Goal: Information Seeking & Learning: Learn about a topic

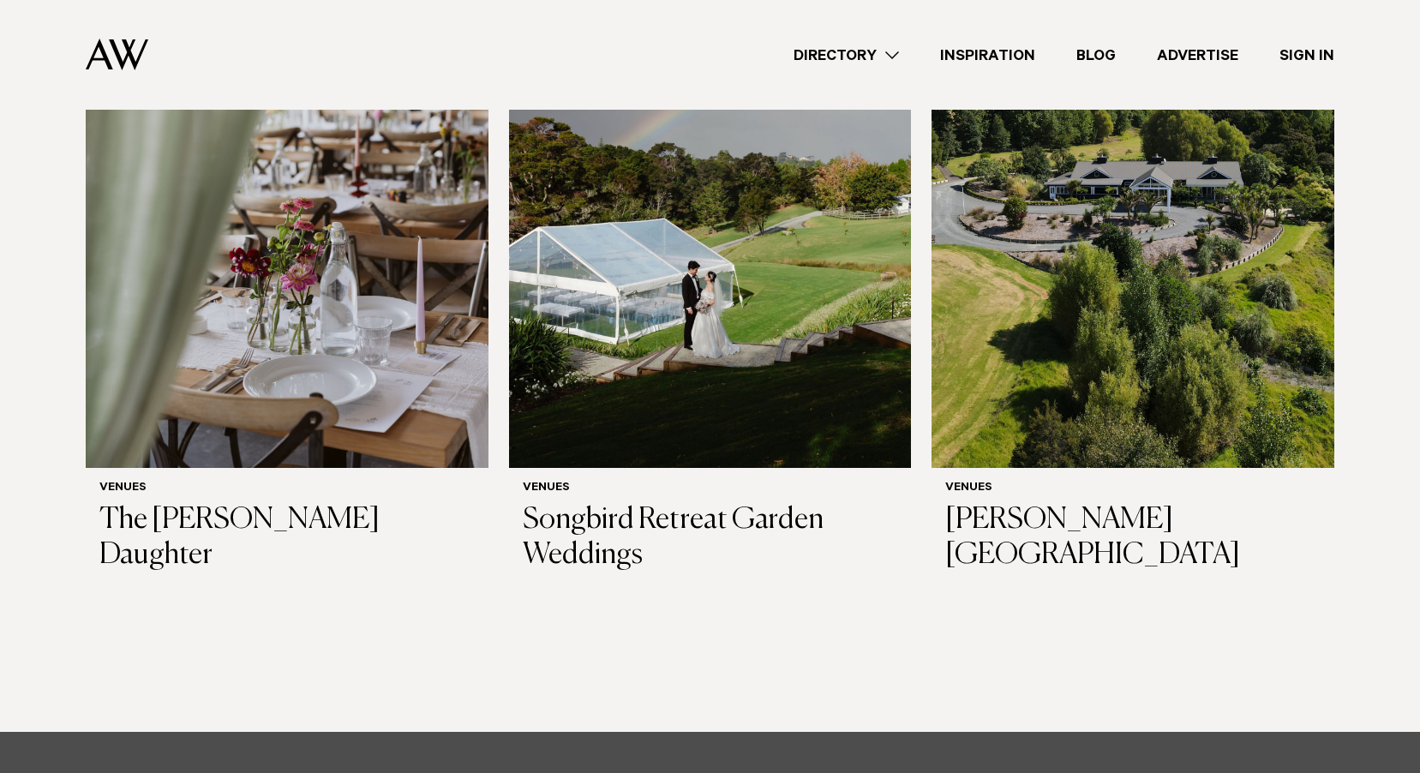
scroll to position [429, 0]
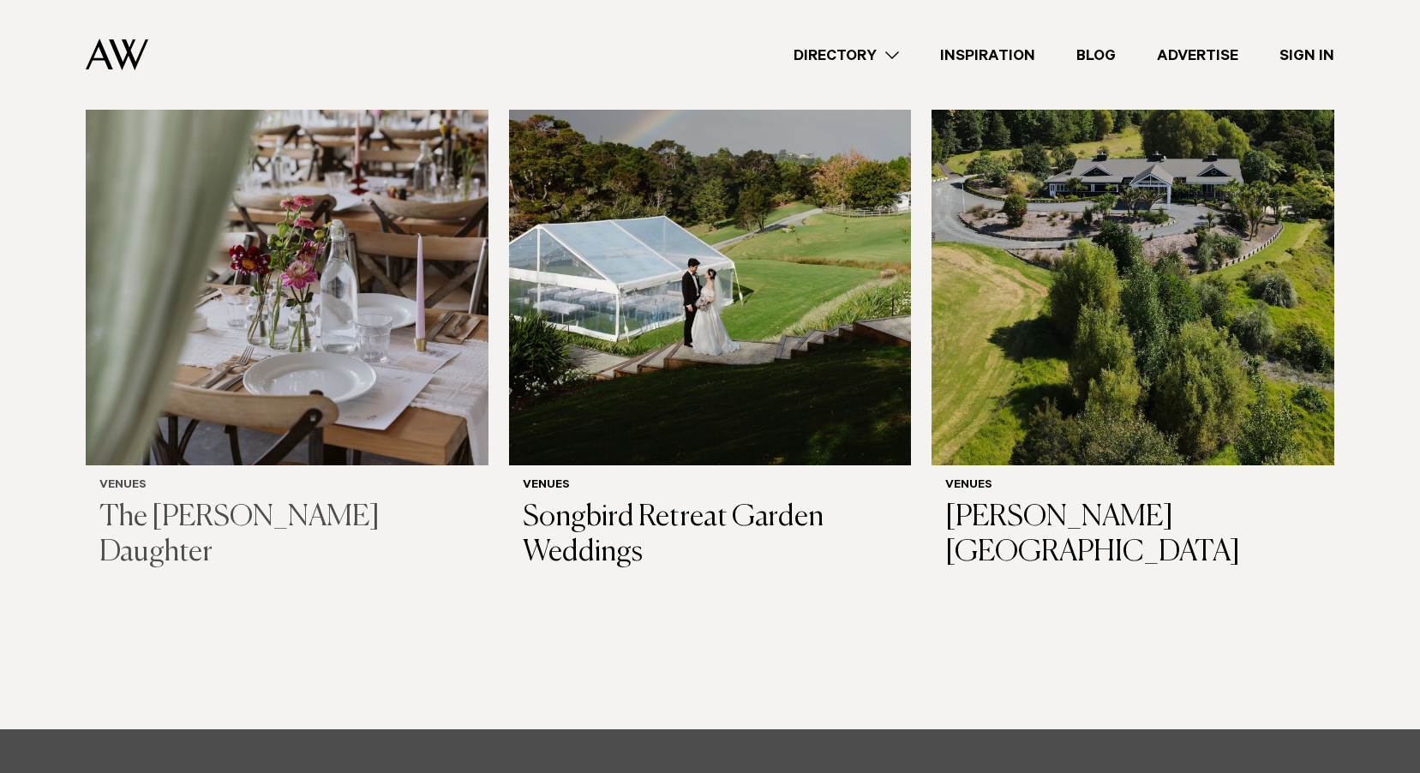
click at [335, 419] on img at bounding box center [287, 195] width 403 height 540
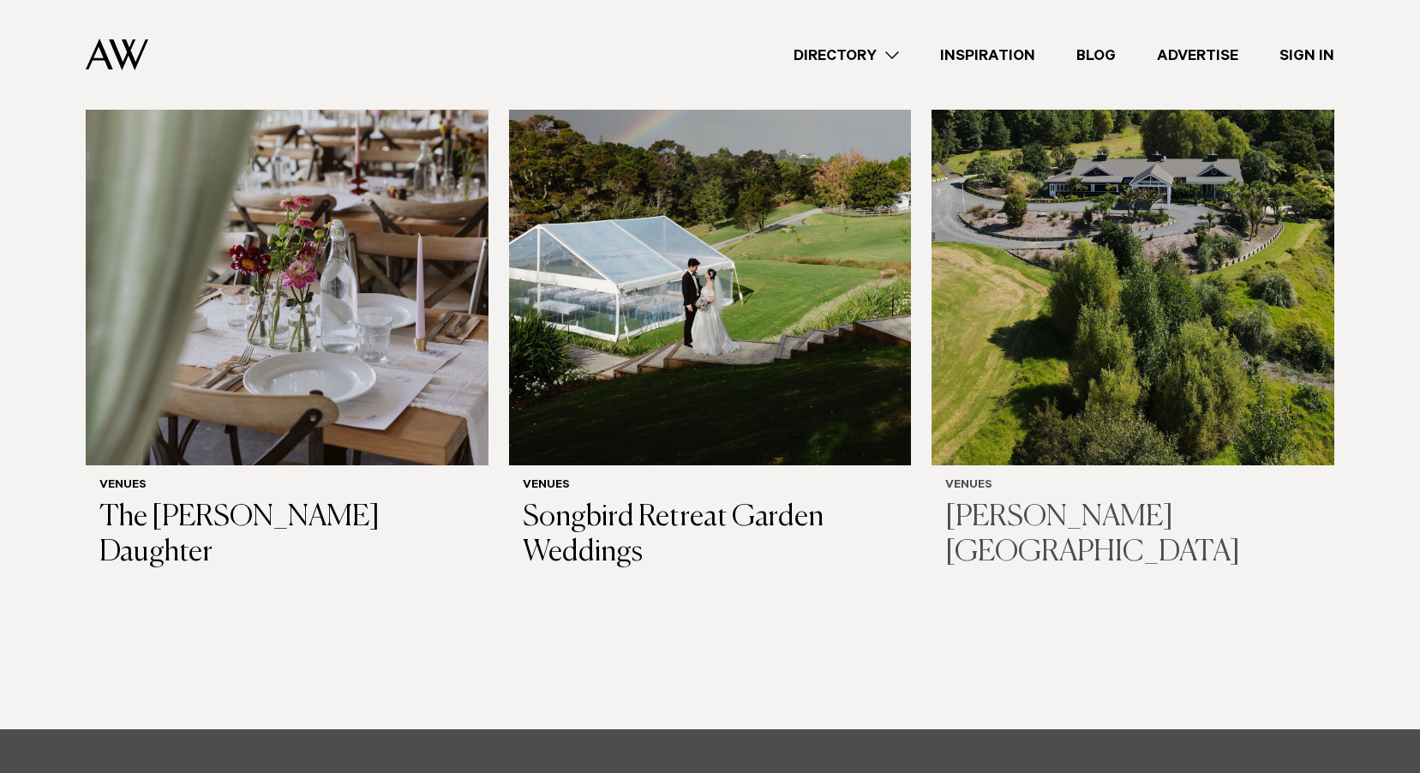
click at [1064, 316] on img at bounding box center [1133, 195] width 403 height 540
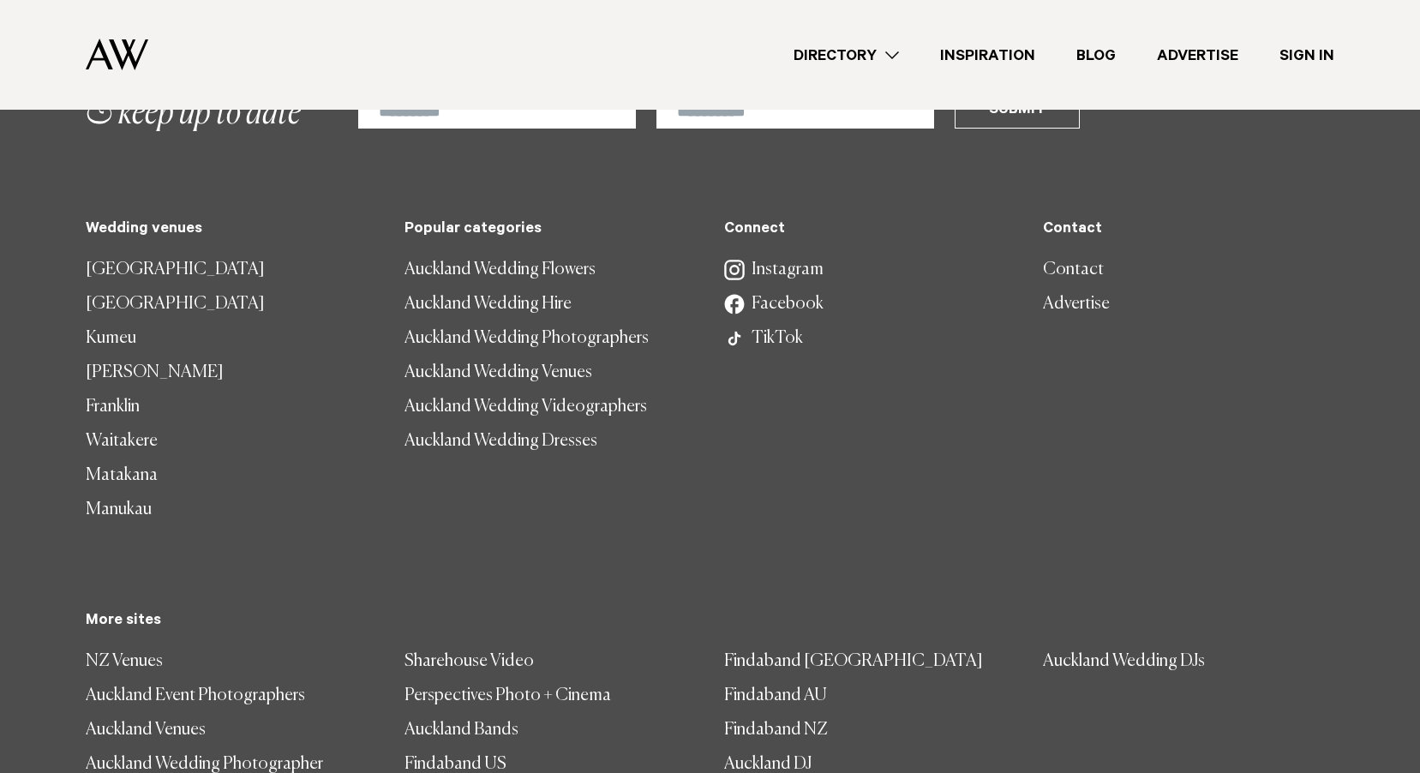
scroll to position [1148, 0]
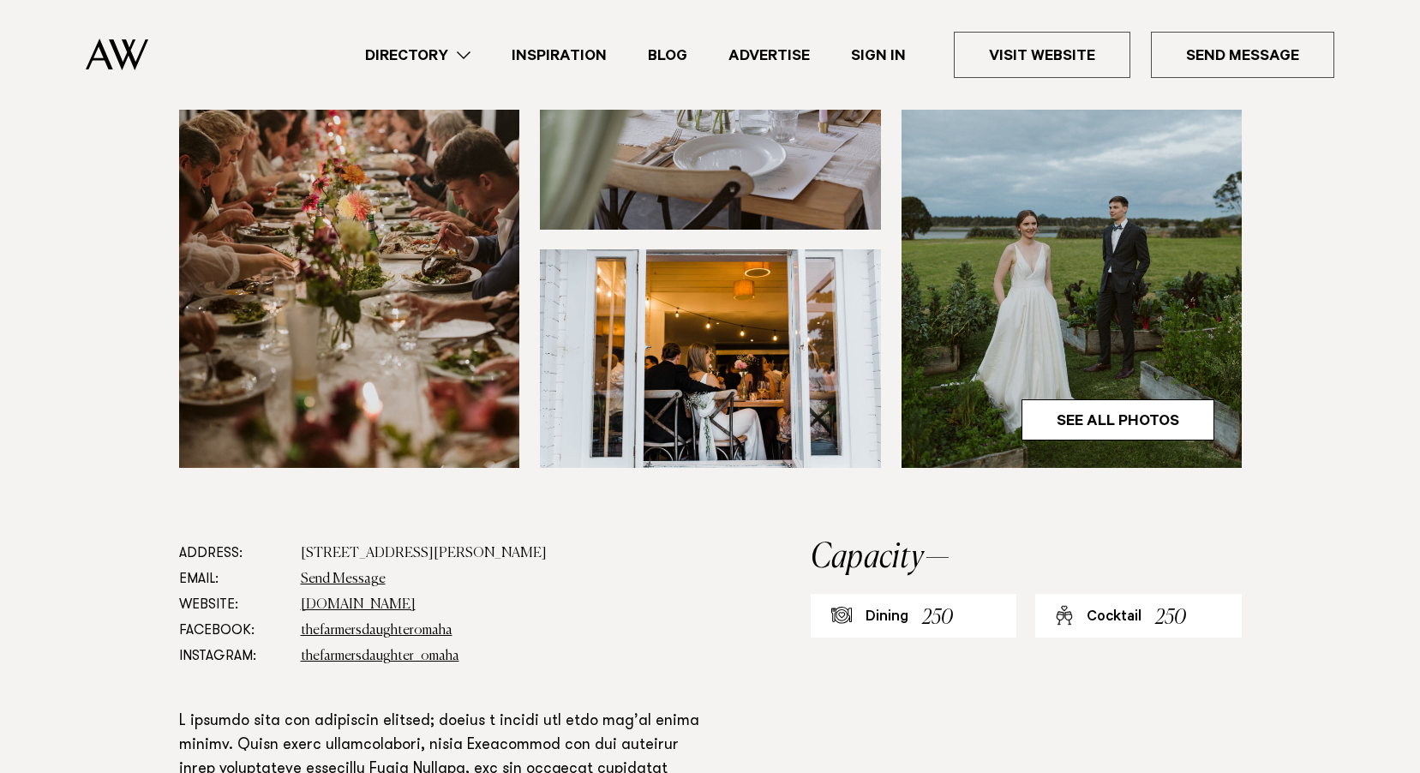
scroll to position [600, 0]
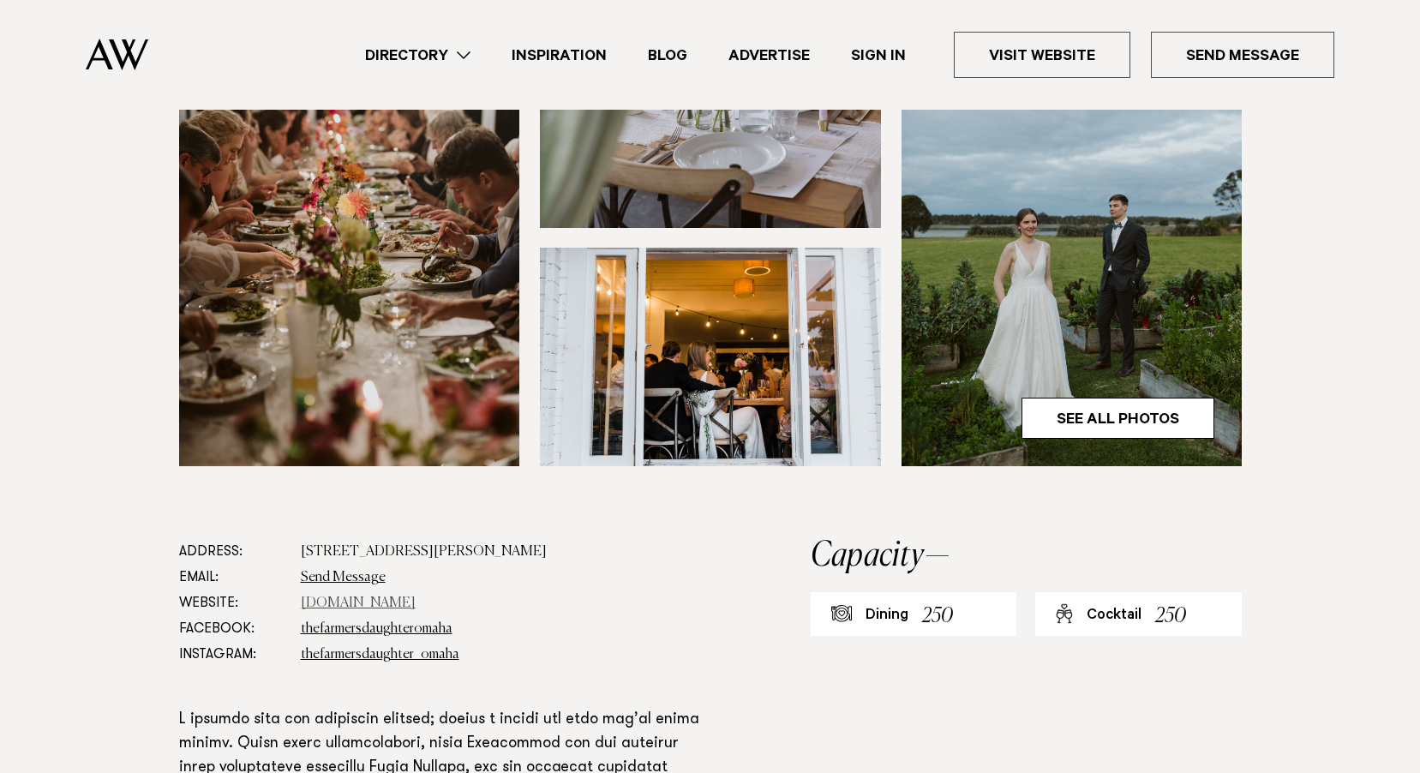
click at [416, 597] on link "thefarmersdaughteromaha.co.nz" at bounding box center [358, 604] width 115 height 14
click at [1136, 398] on link "See All Photos" at bounding box center [1118, 418] width 193 height 41
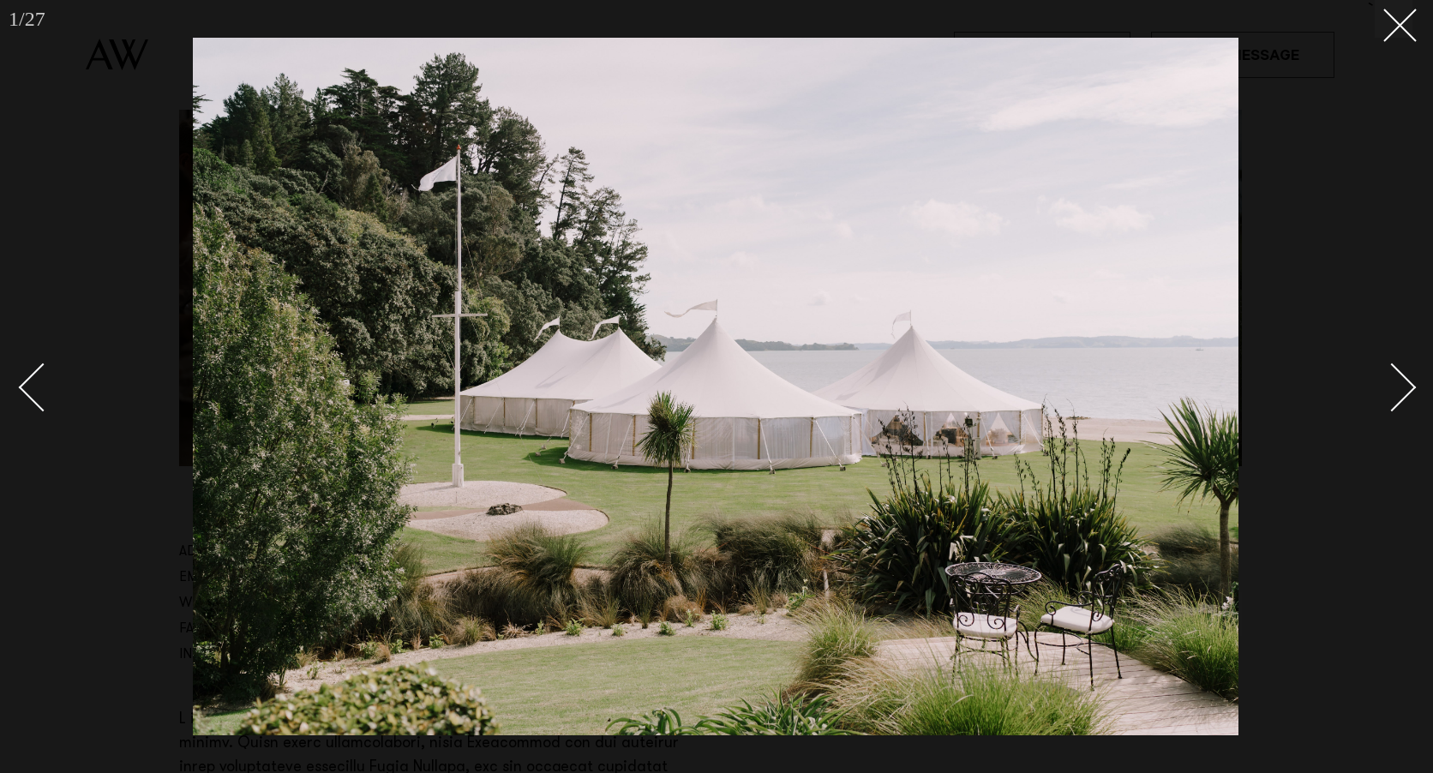
click at [1394, 393] on div "Next slide" at bounding box center [1392, 387] width 49 height 49
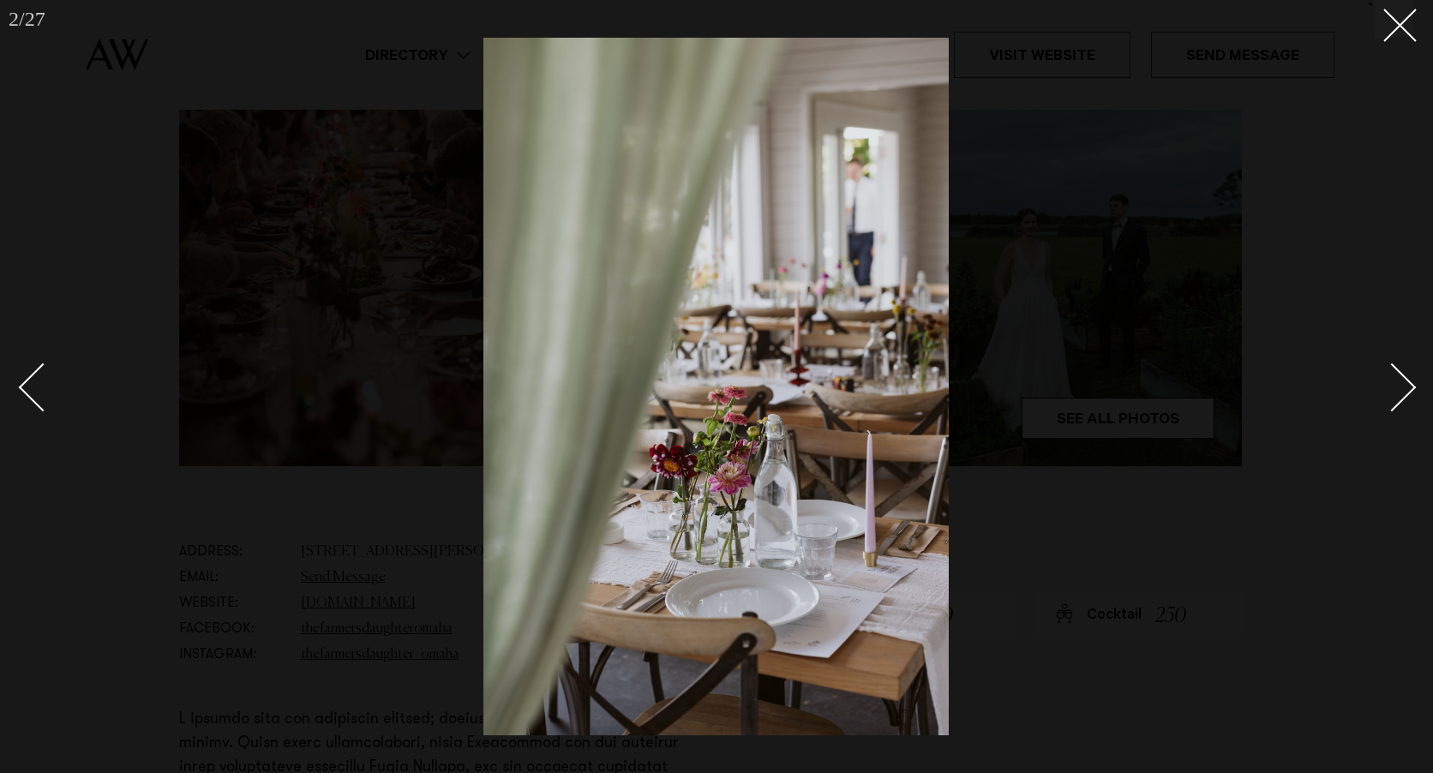
click at [1394, 393] on div "Next slide" at bounding box center [1392, 387] width 49 height 49
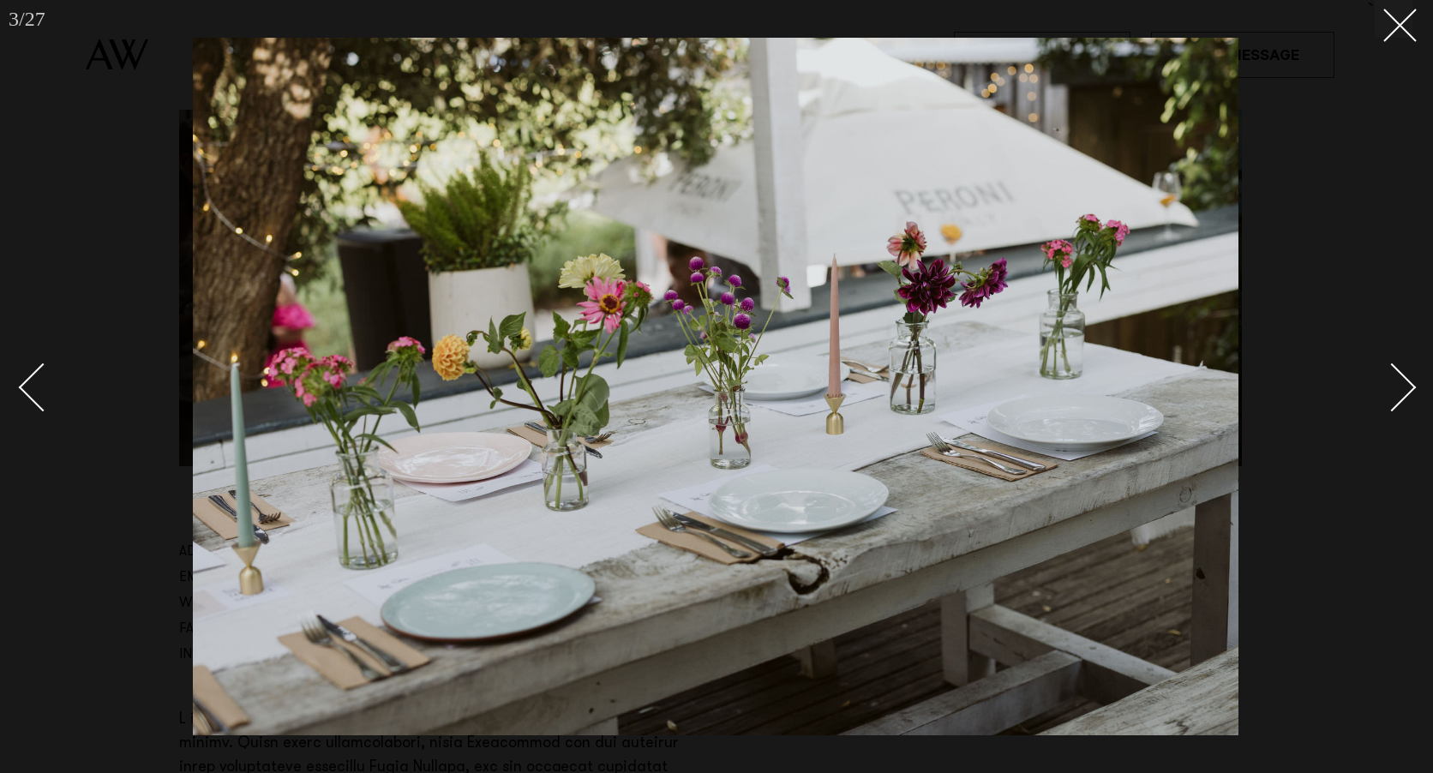
click at [1394, 393] on div "Next slide" at bounding box center [1392, 387] width 49 height 49
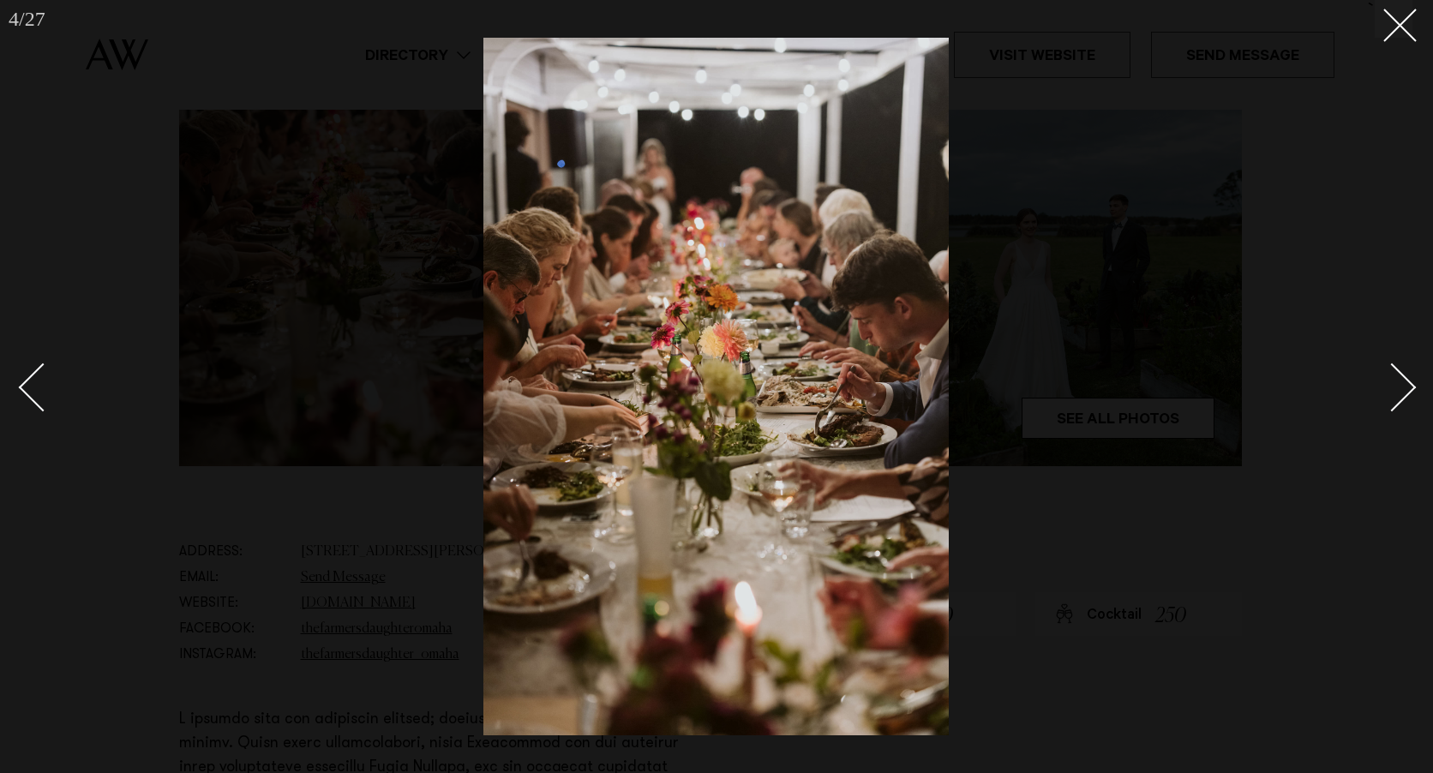
click at [1394, 393] on div "Next slide" at bounding box center [1392, 387] width 49 height 49
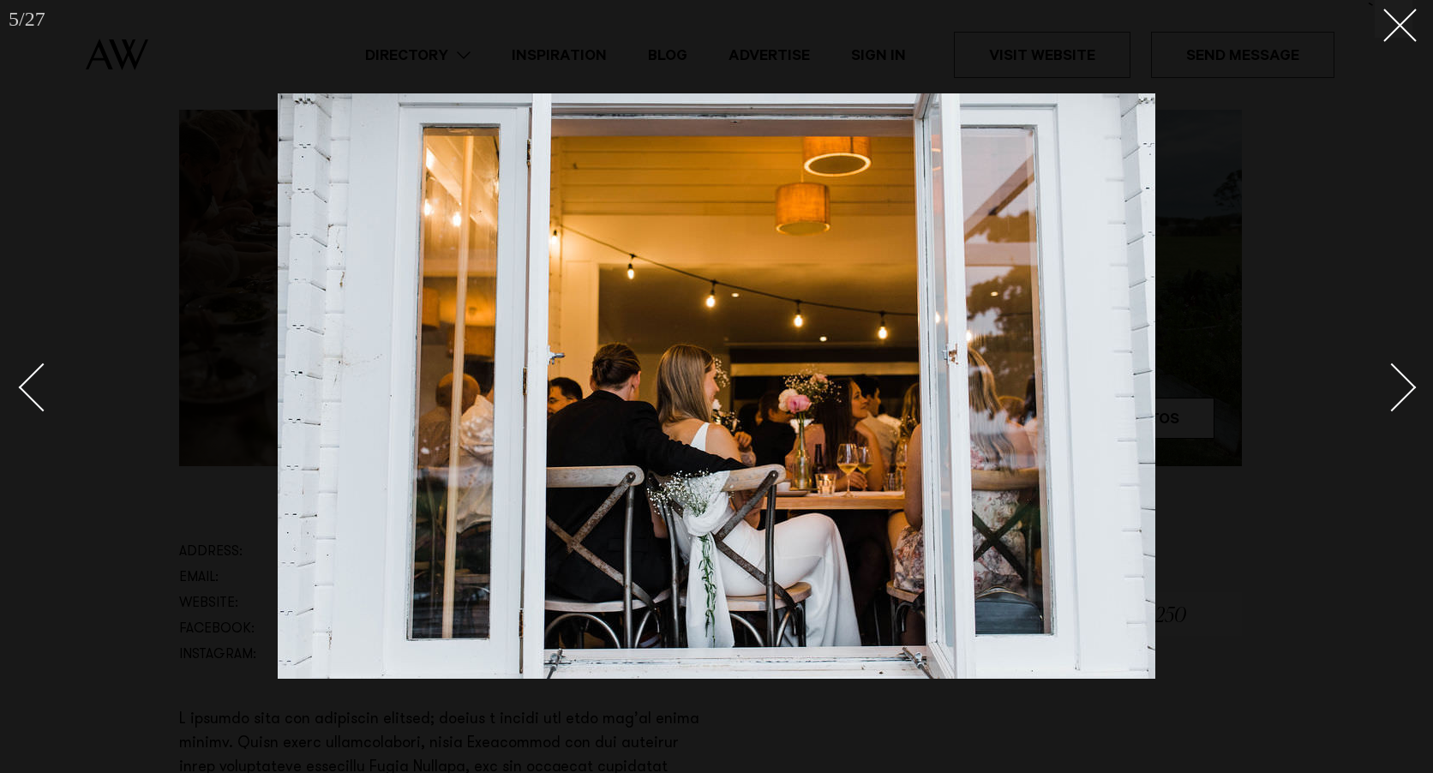
click at [1394, 393] on div "Next slide" at bounding box center [1392, 387] width 49 height 49
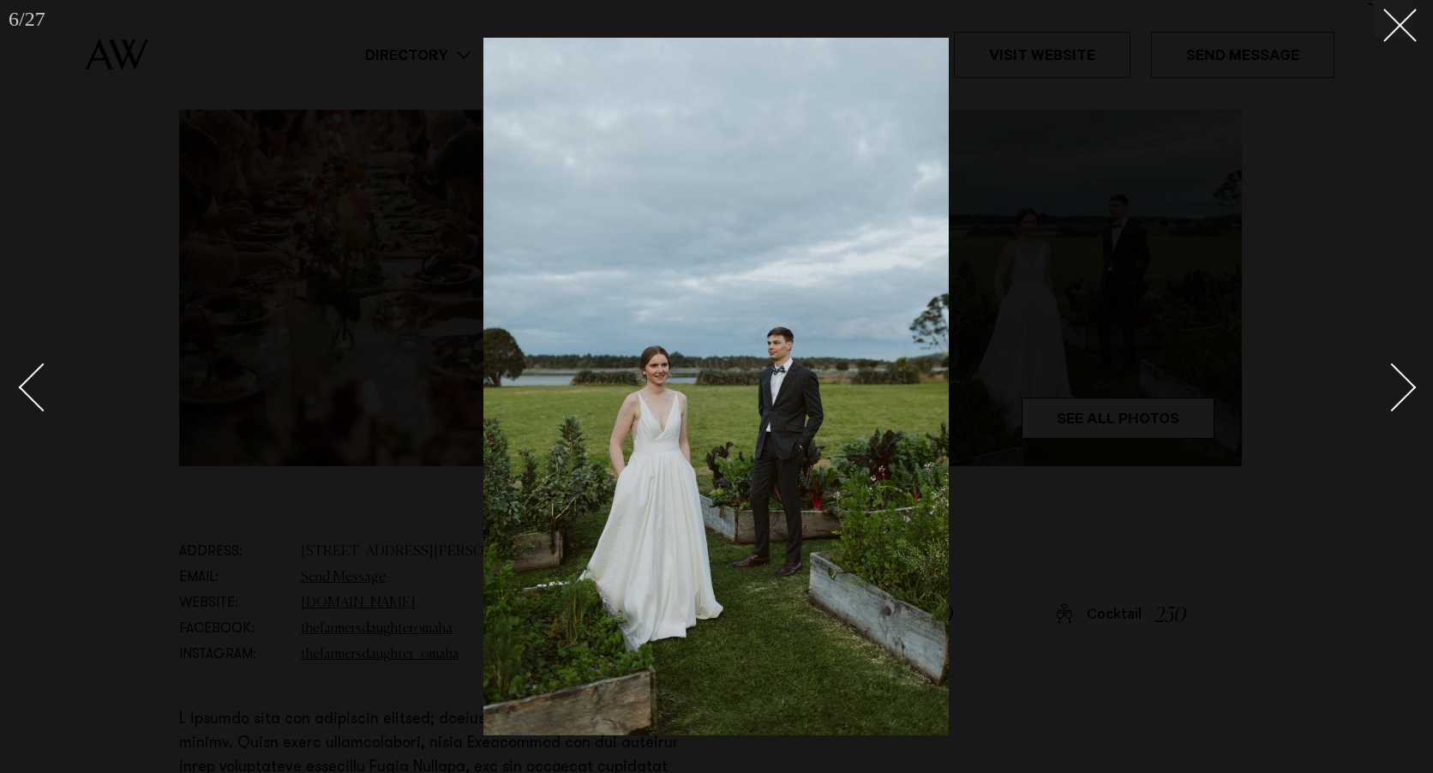
click at [1394, 393] on div "Next slide" at bounding box center [1392, 387] width 49 height 49
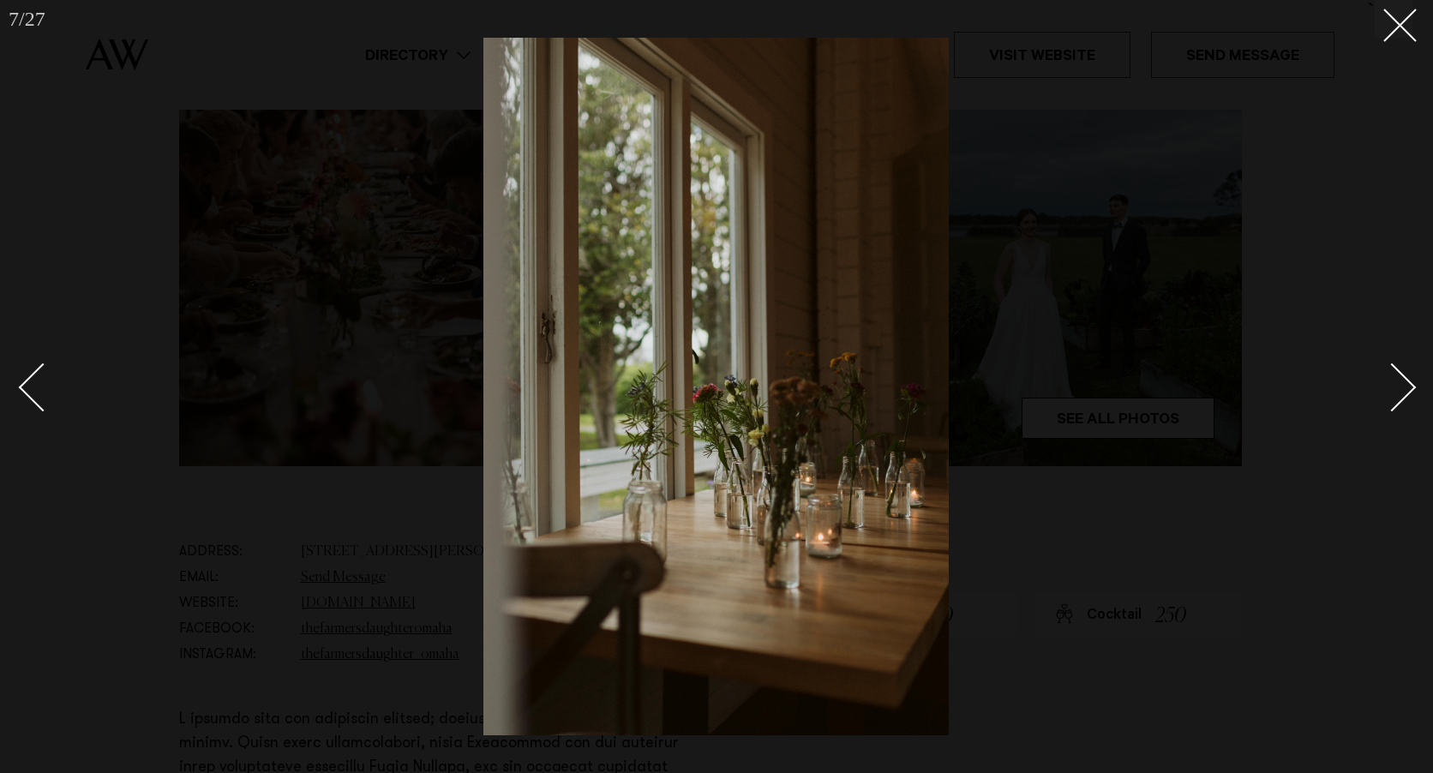
click at [1394, 393] on div "Next slide" at bounding box center [1392, 387] width 49 height 49
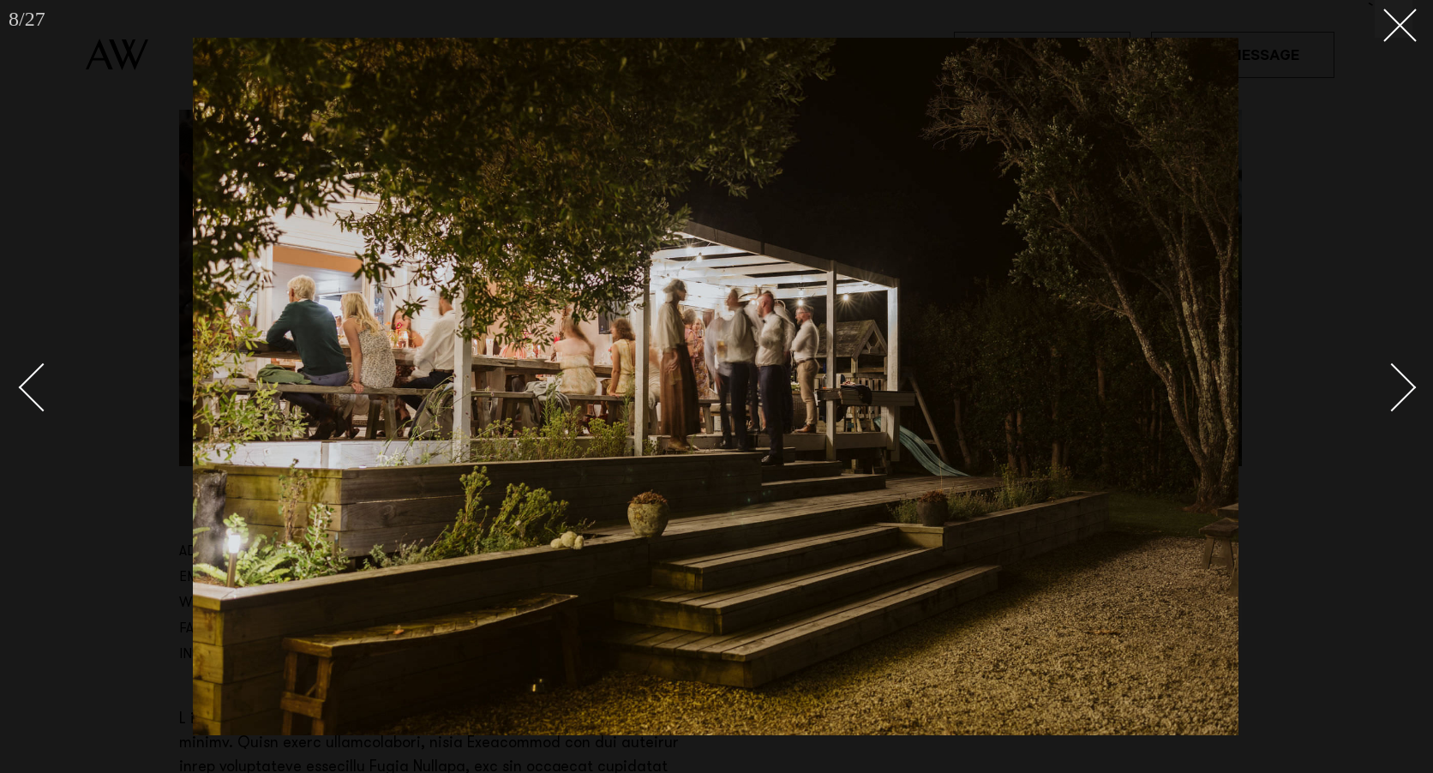
click at [1394, 393] on div "Next slide" at bounding box center [1392, 387] width 49 height 49
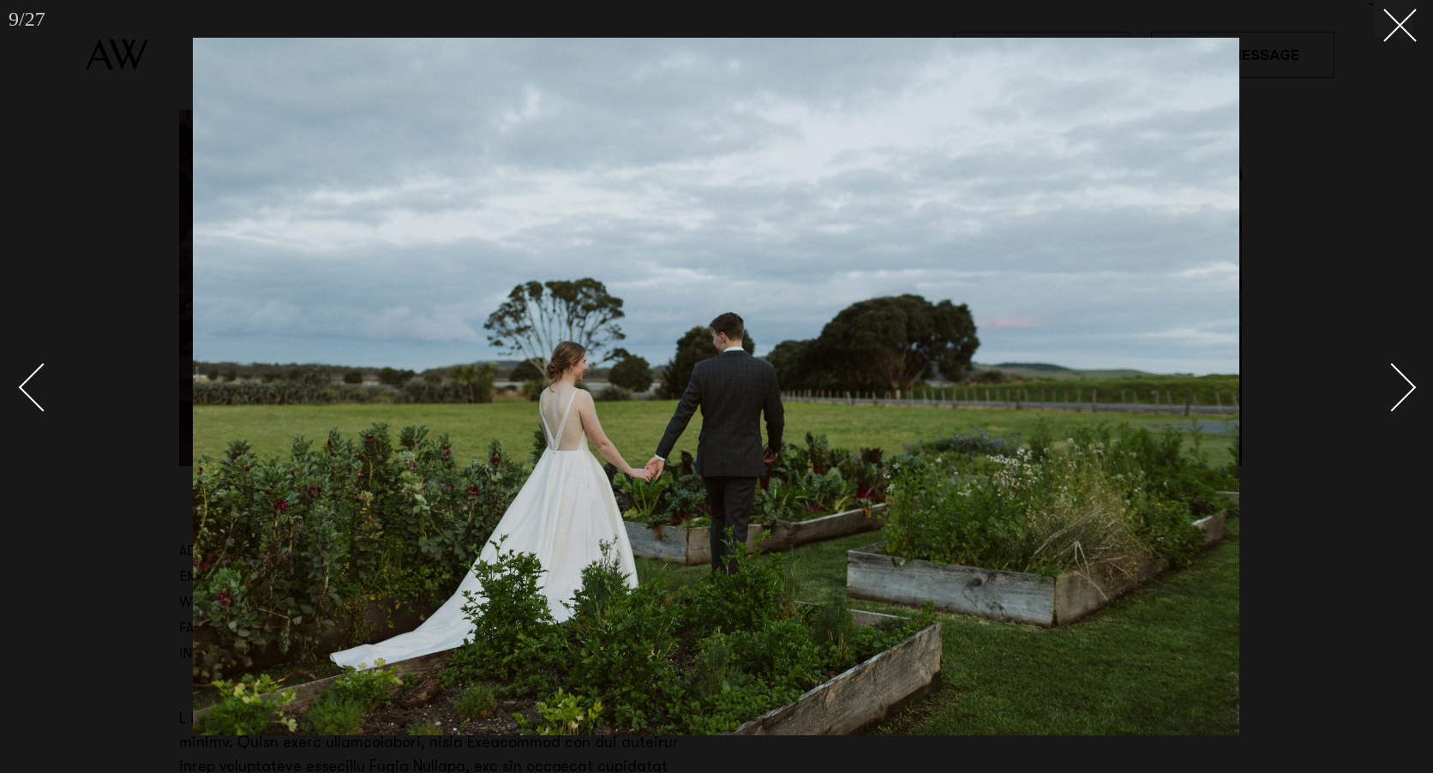
click at [1394, 393] on div "Next slide" at bounding box center [1392, 387] width 49 height 49
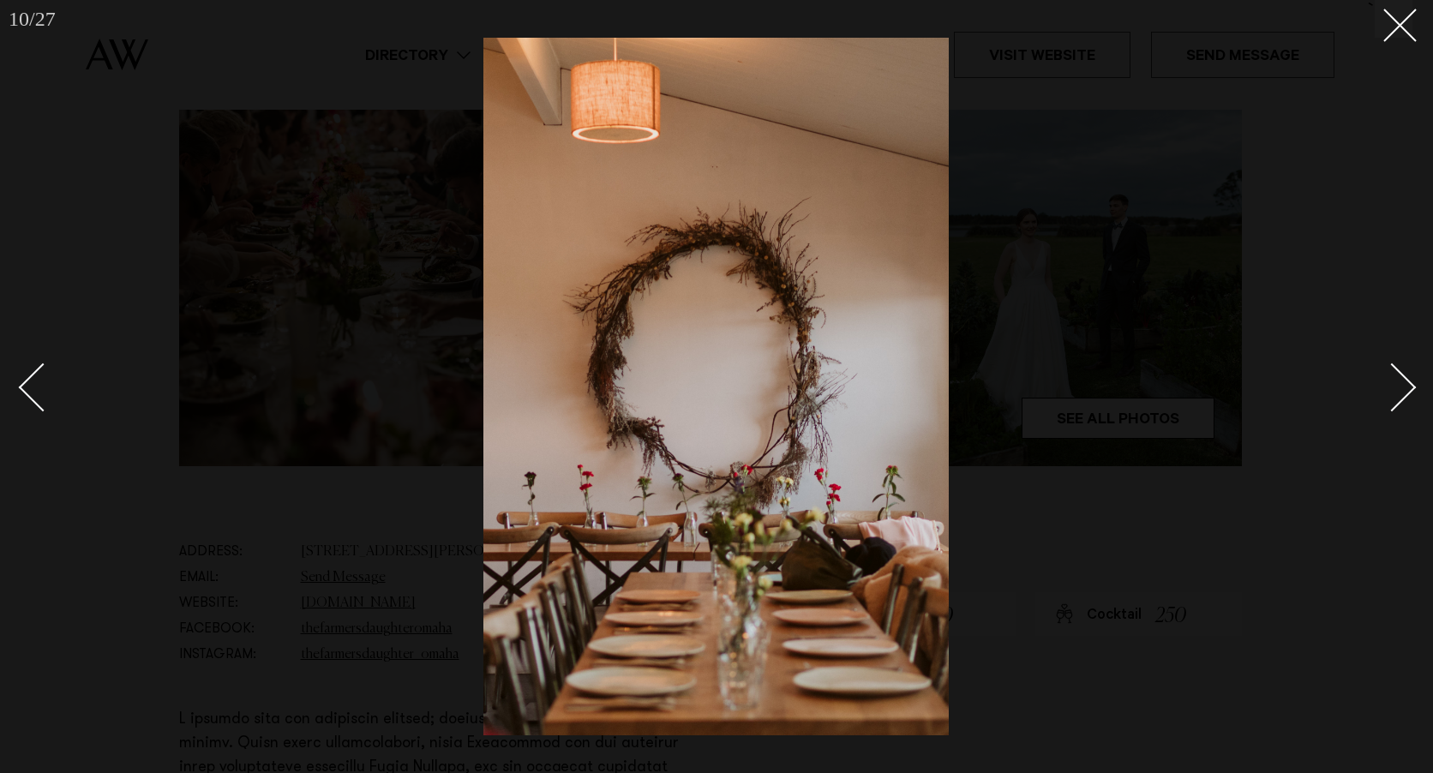
click at [1394, 393] on div "Next slide" at bounding box center [1392, 387] width 49 height 49
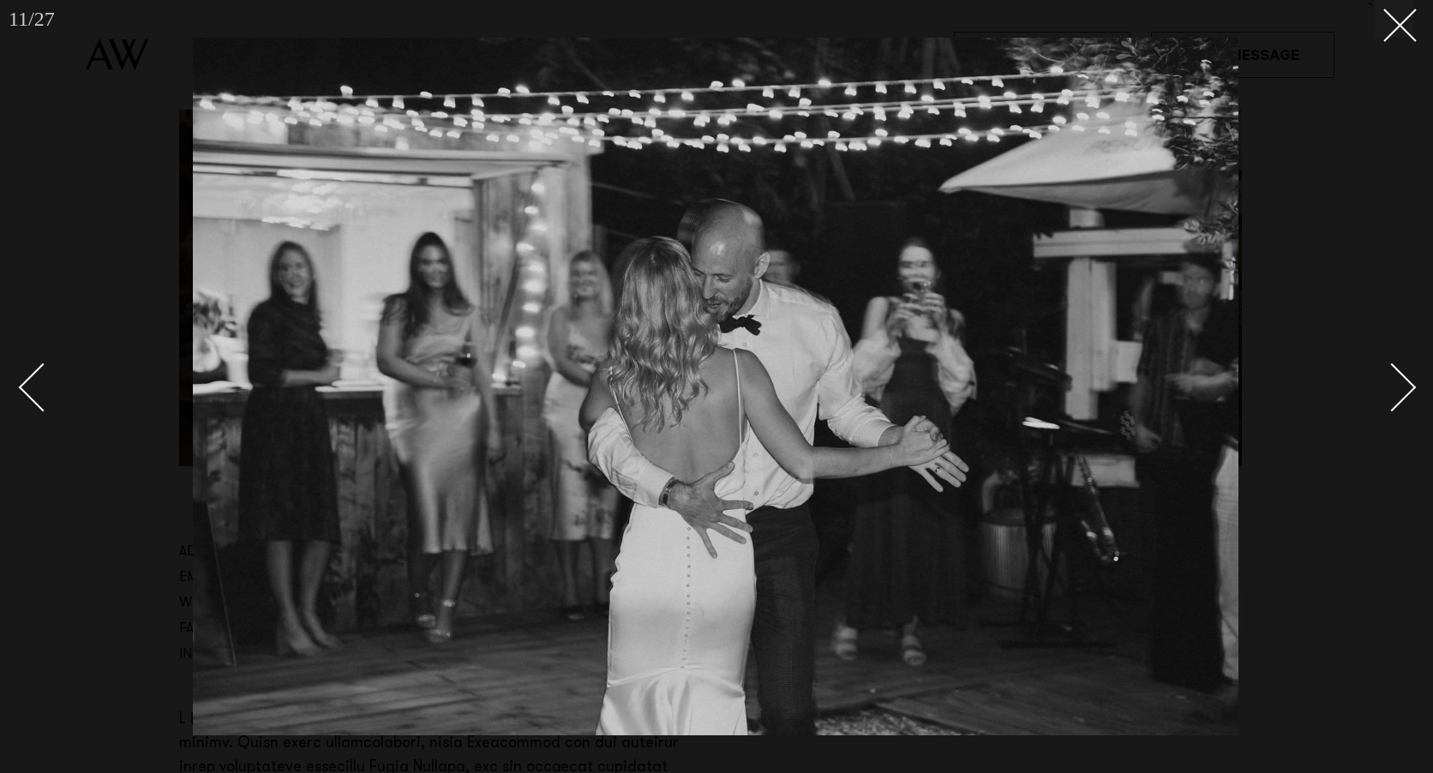
click at [1394, 393] on div "Next slide" at bounding box center [1392, 387] width 49 height 49
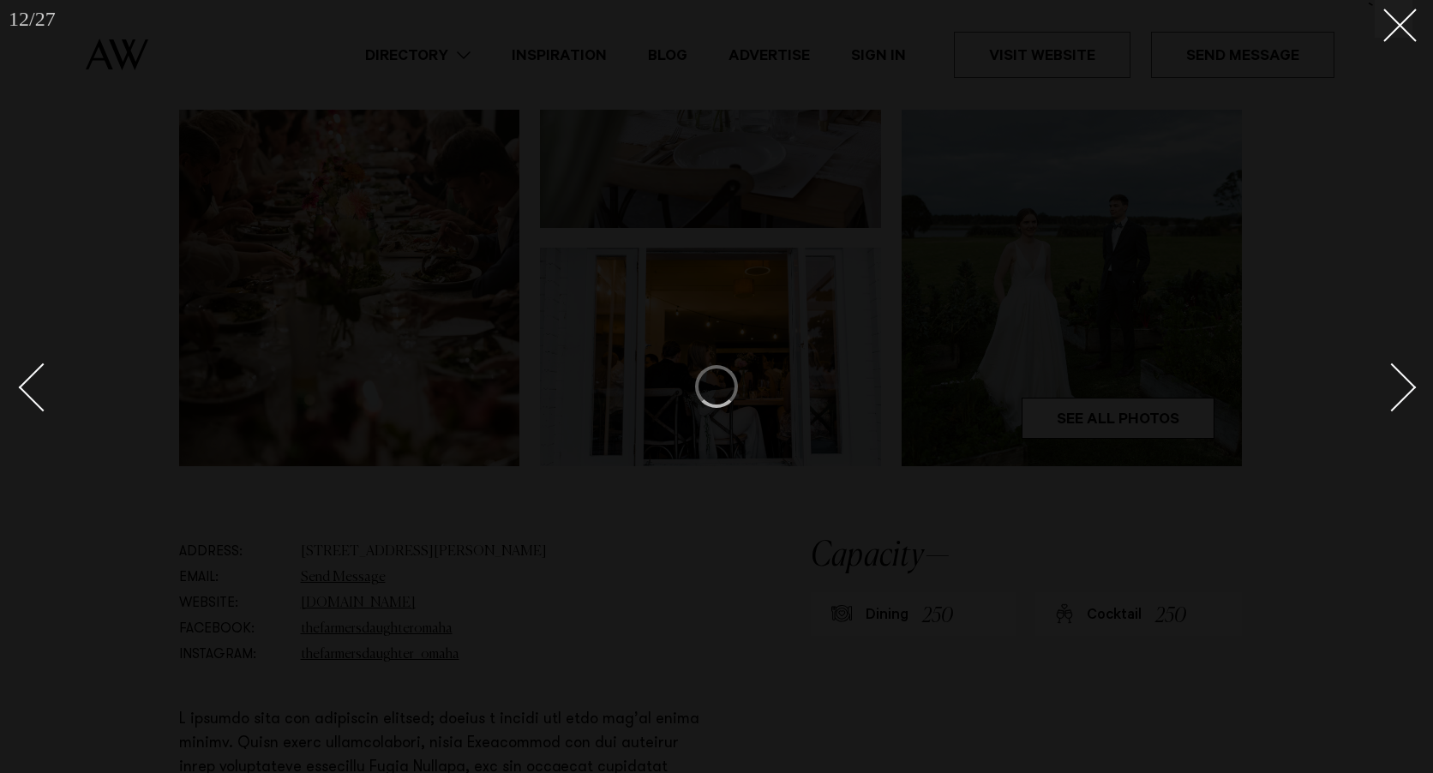
click at [1394, 393] on div "Next slide" at bounding box center [1392, 387] width 49 height 49
click at [1399, 41] on div at bounding box center [716, 386] width 1433 height 773
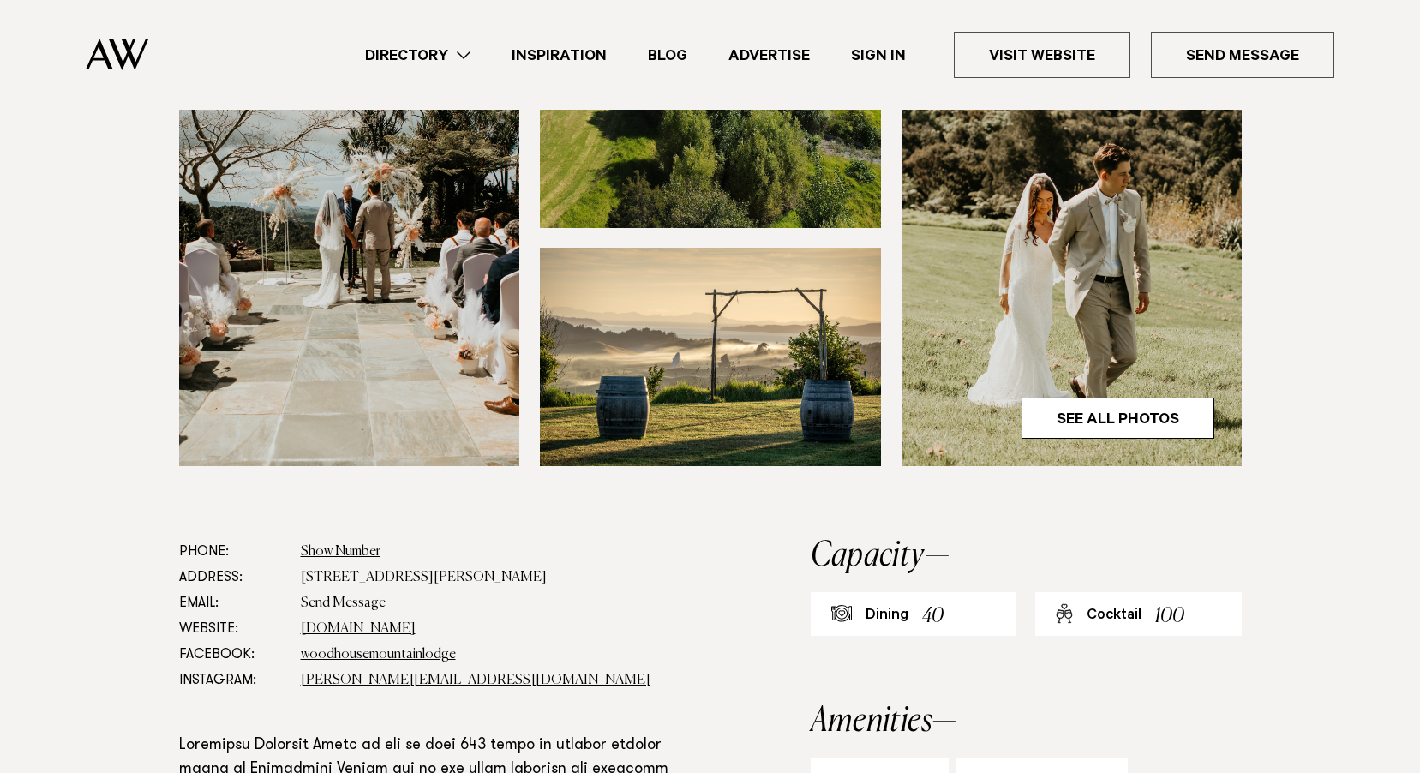
scroll to position [771, 0]
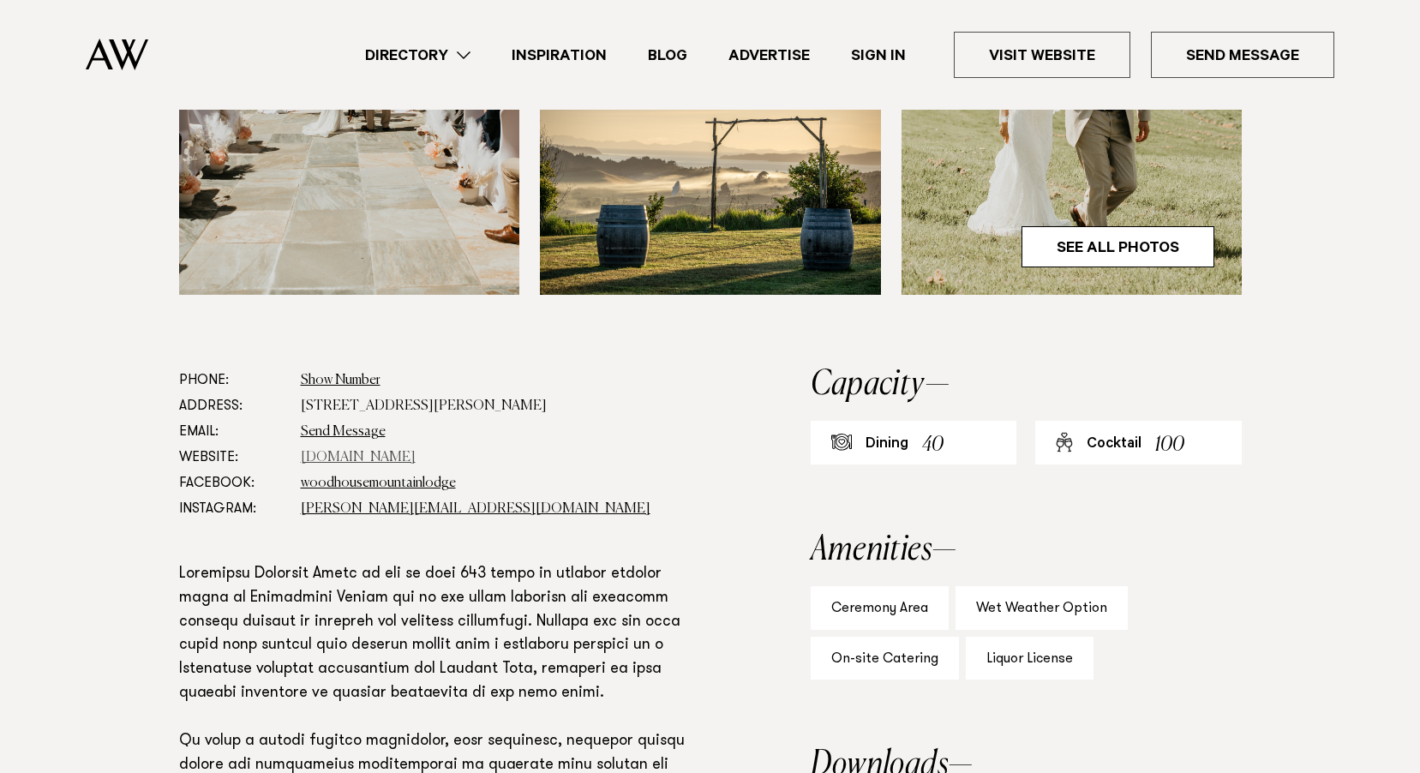
click at [389, 458] on link "woodhouselodge.nz" at bounding box center [358, 458] width 115 height 14
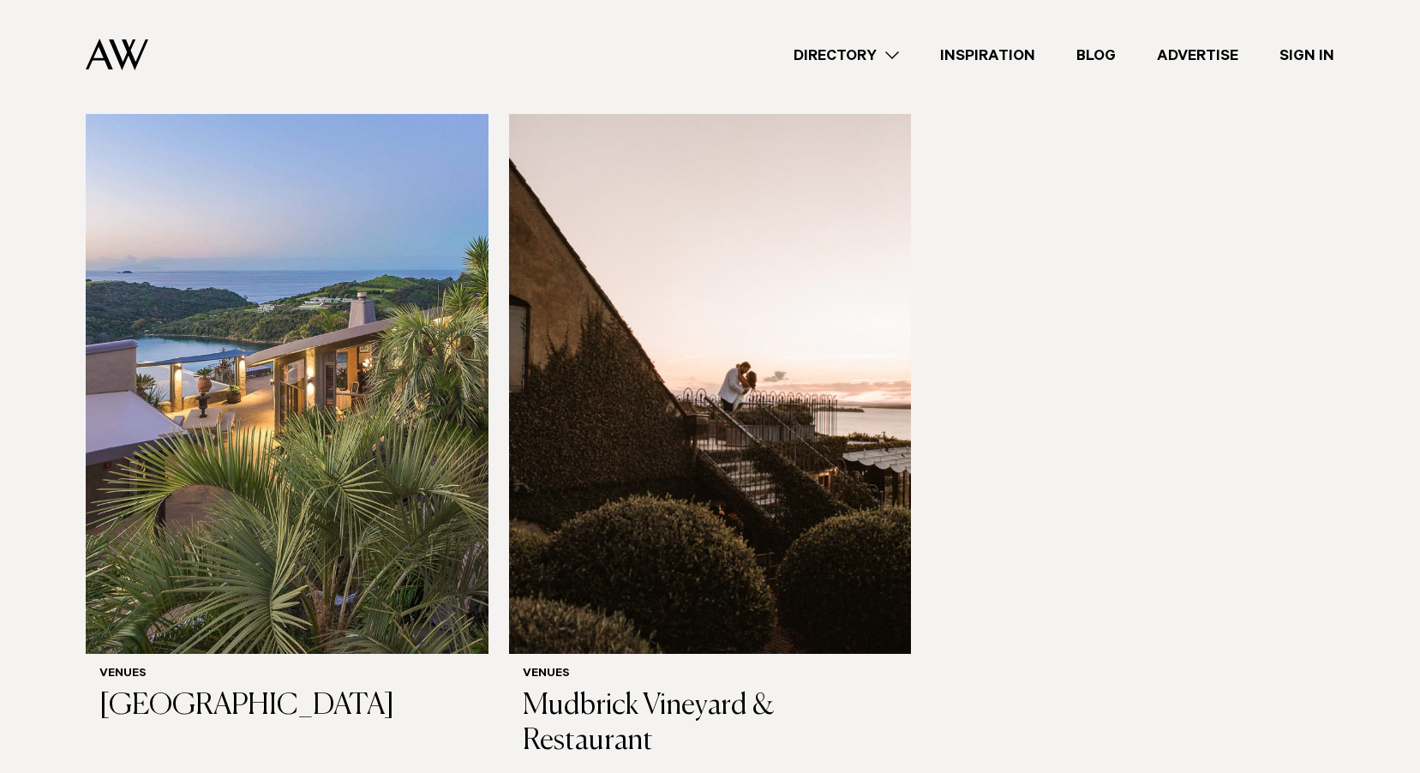
scroll to position [86, 0]
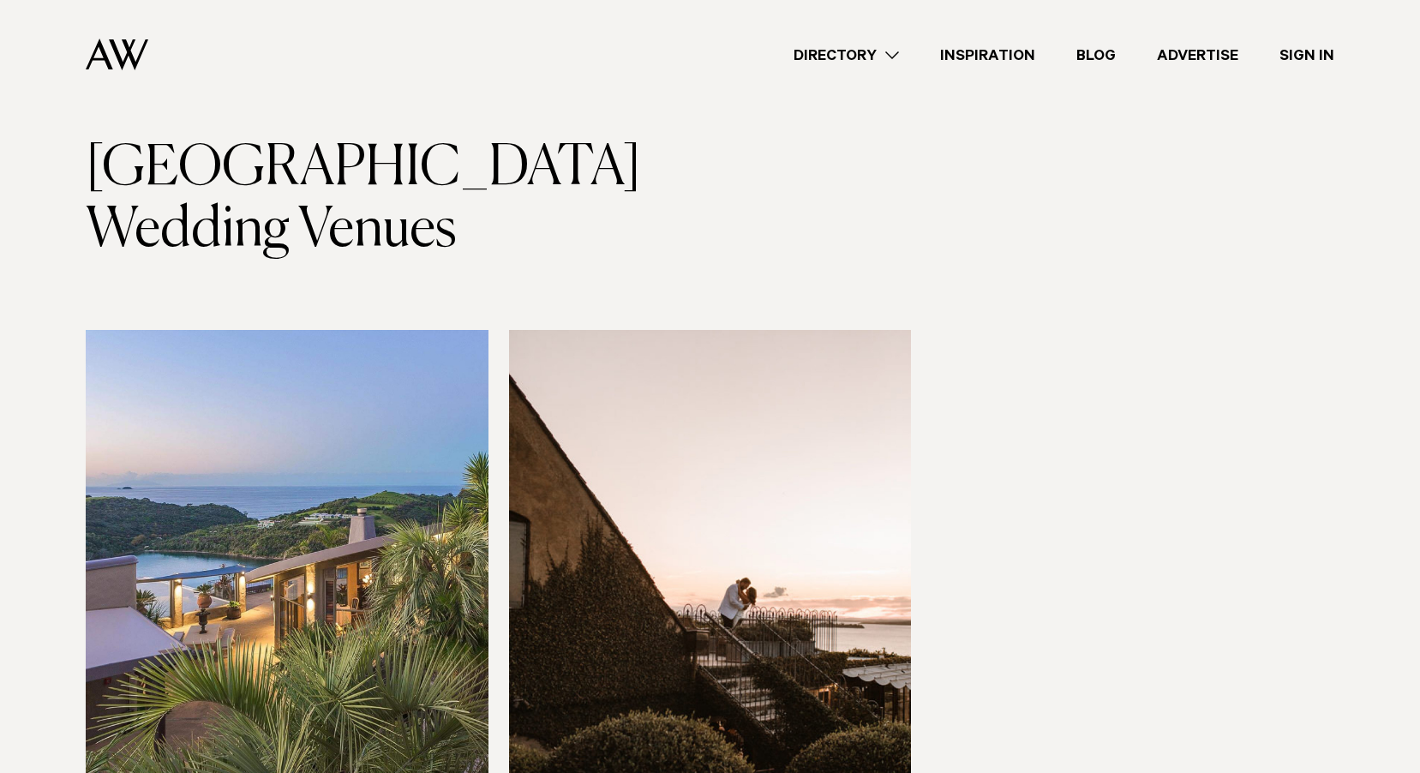
click at [861, 61] on link "Directory" at bounding box center [846, 55] width 147 height 23
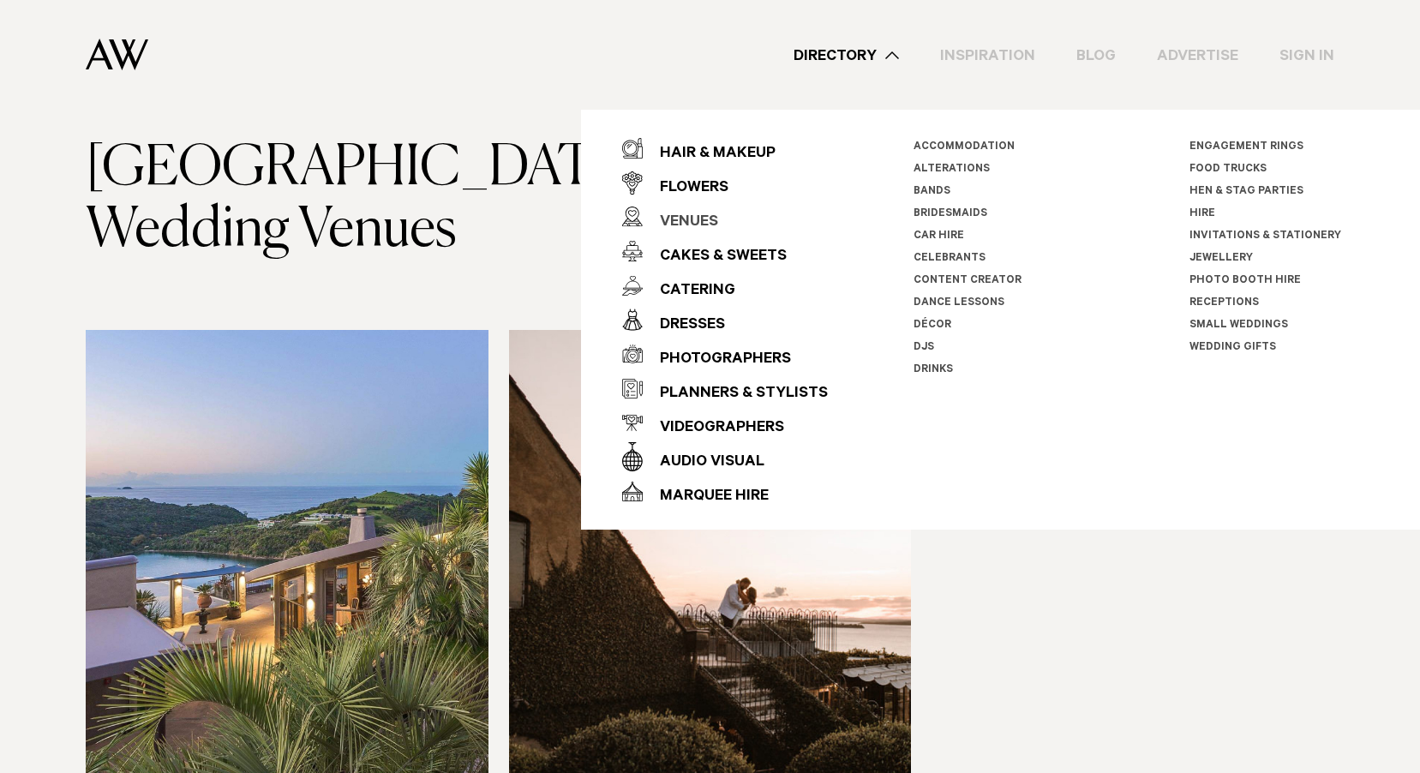
click at [700, 220] on div "Venues" at bounding box center [680, 223] width 75 height 34
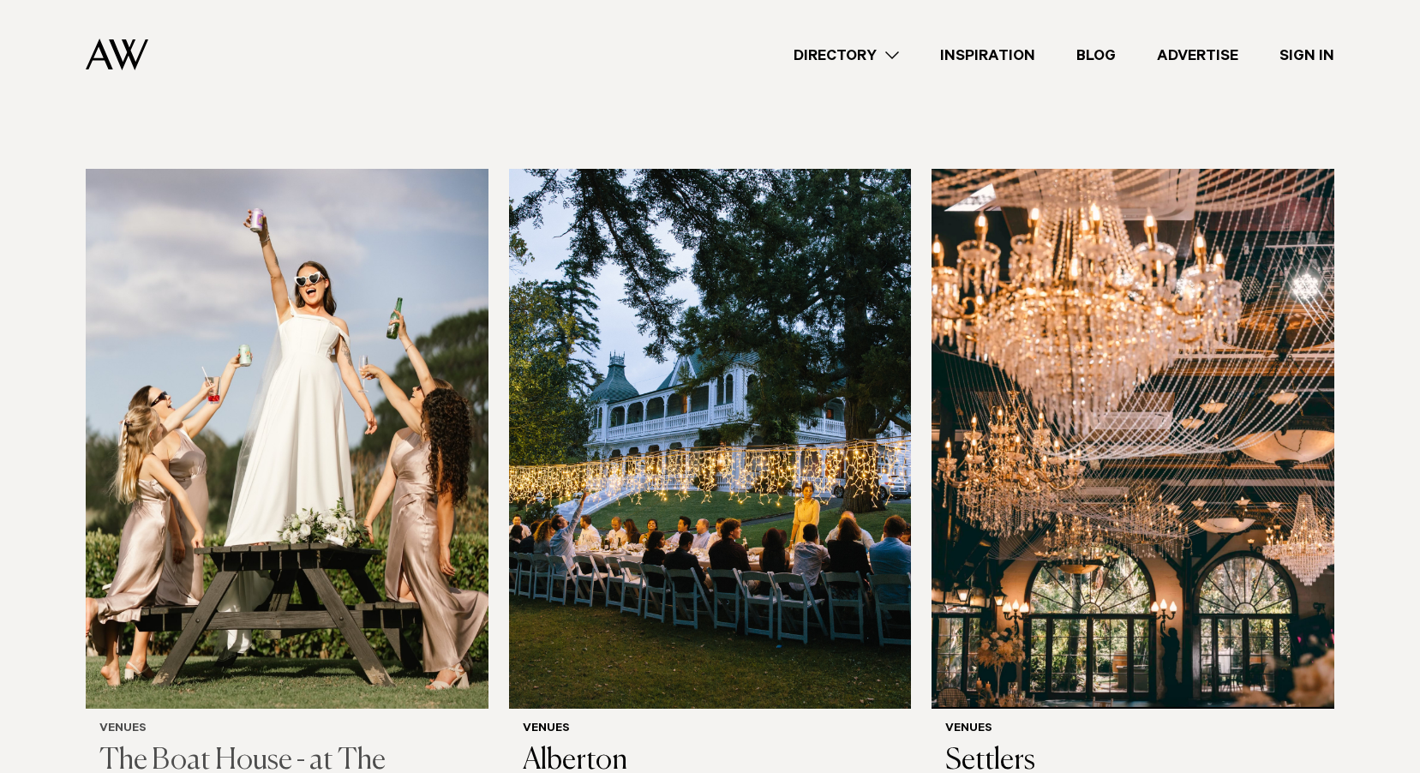
scroll to position [514, 0]
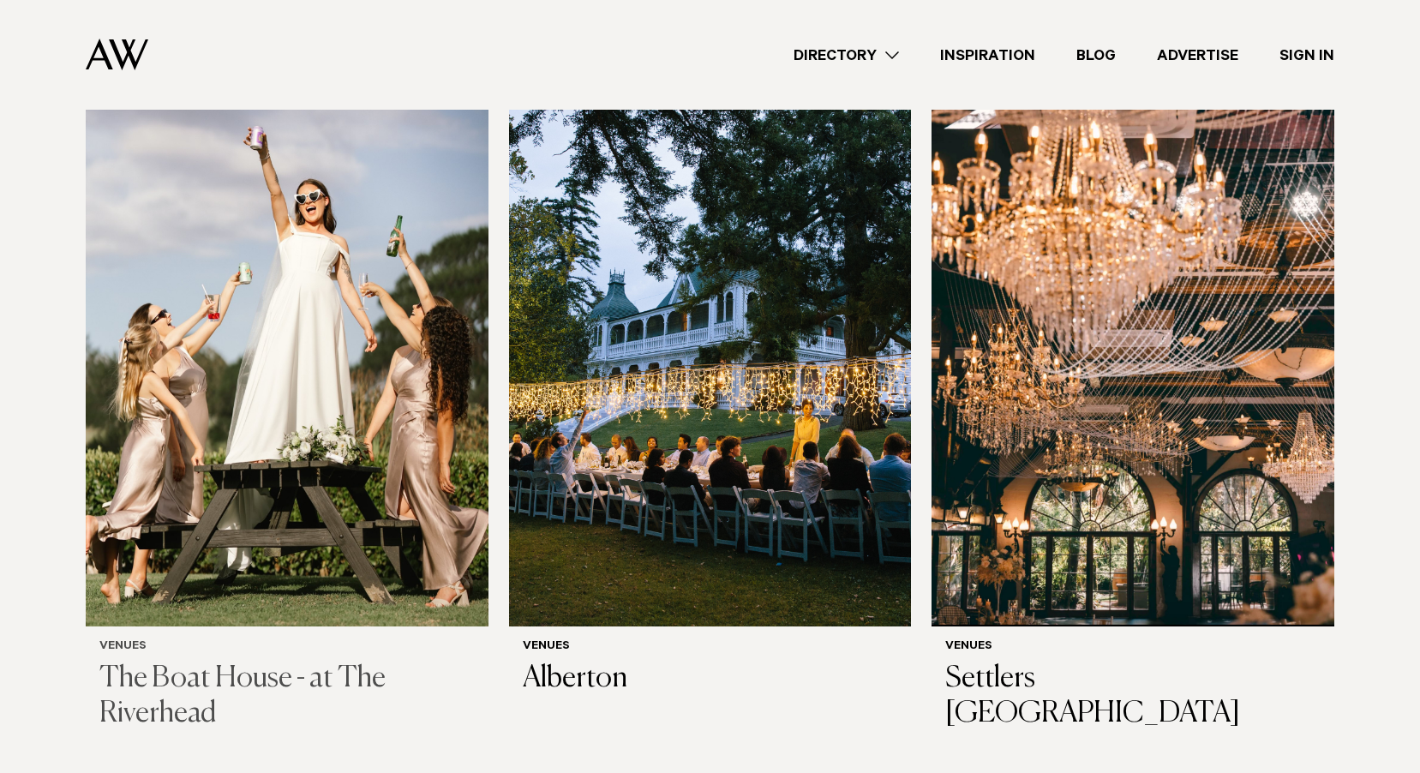
click at [259, 410] on img at bounding box center [287, 357] width 403 height 540
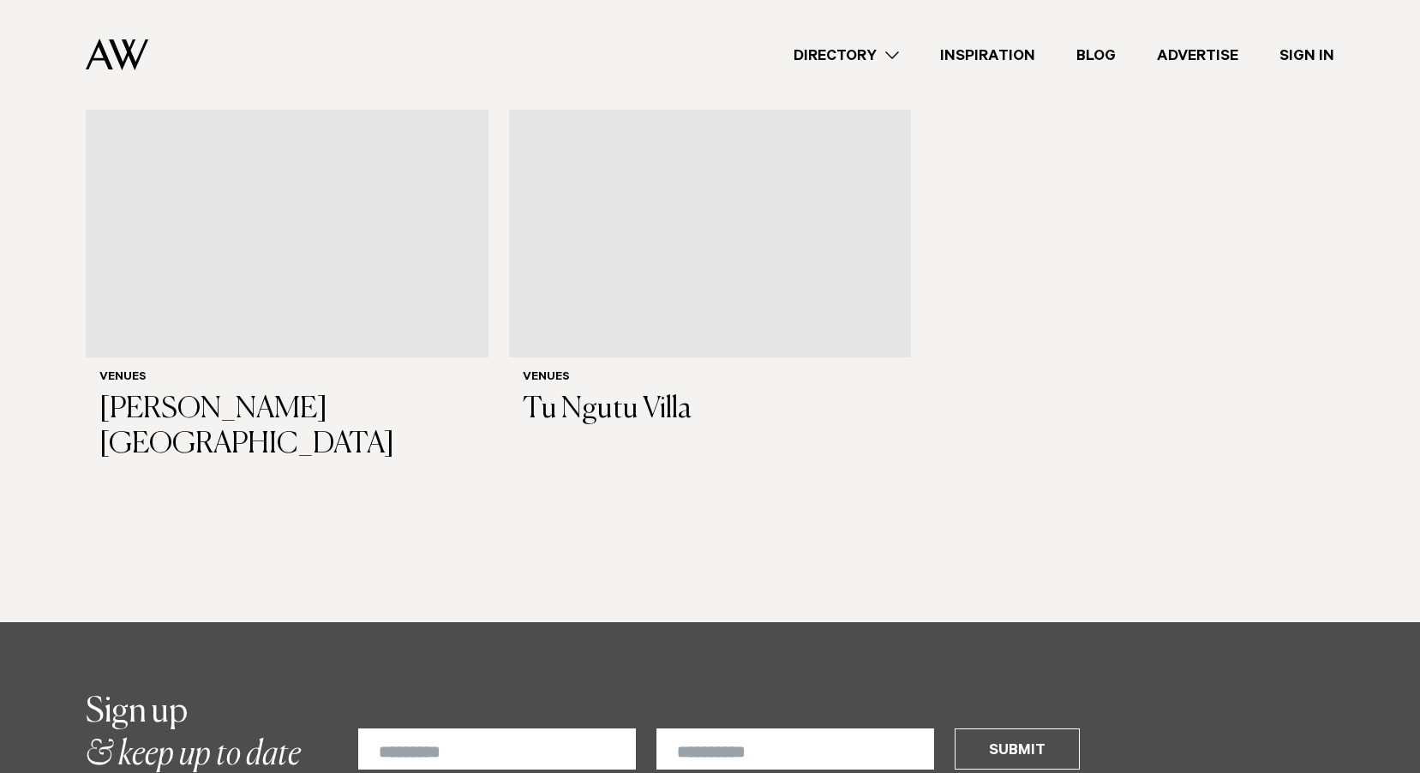
scroll to position [10543, 0]
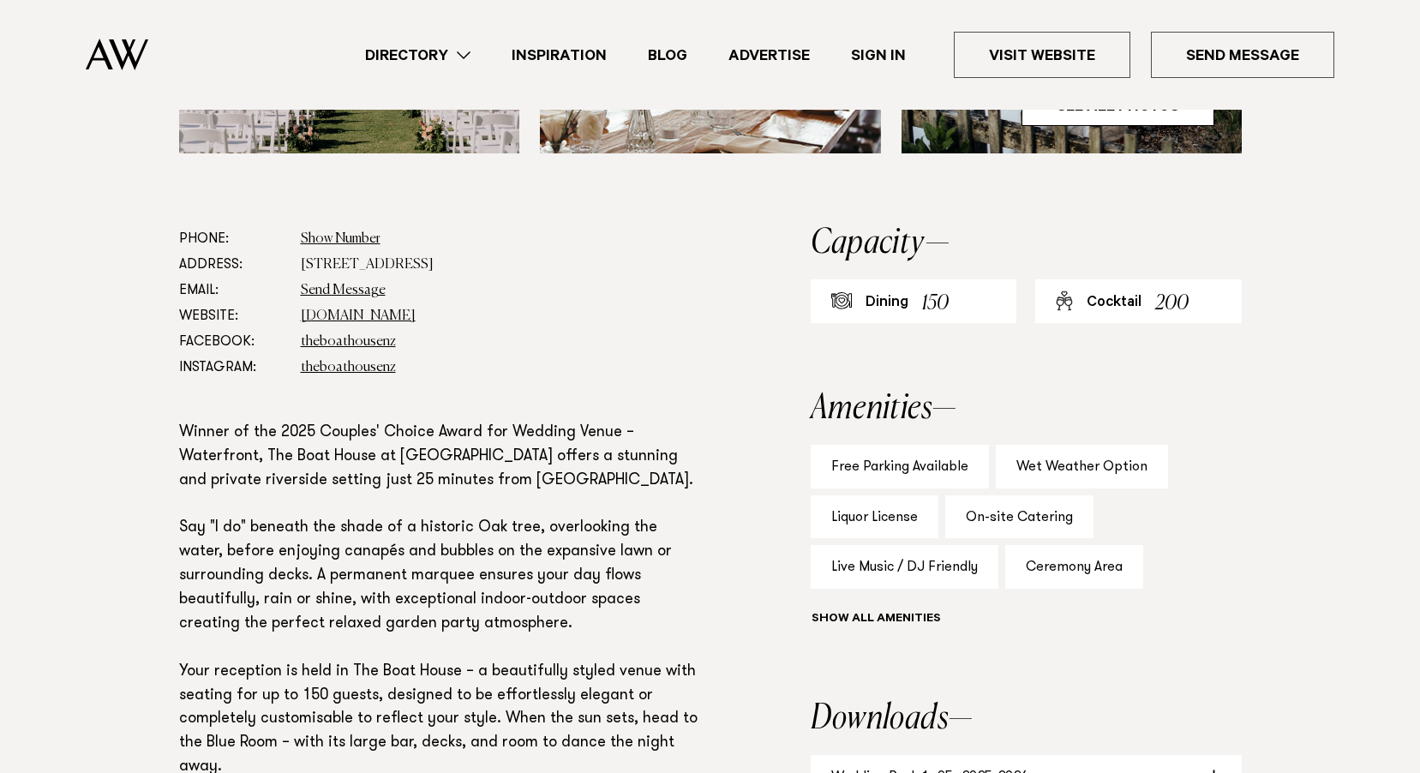
scroll to position [943, 0]
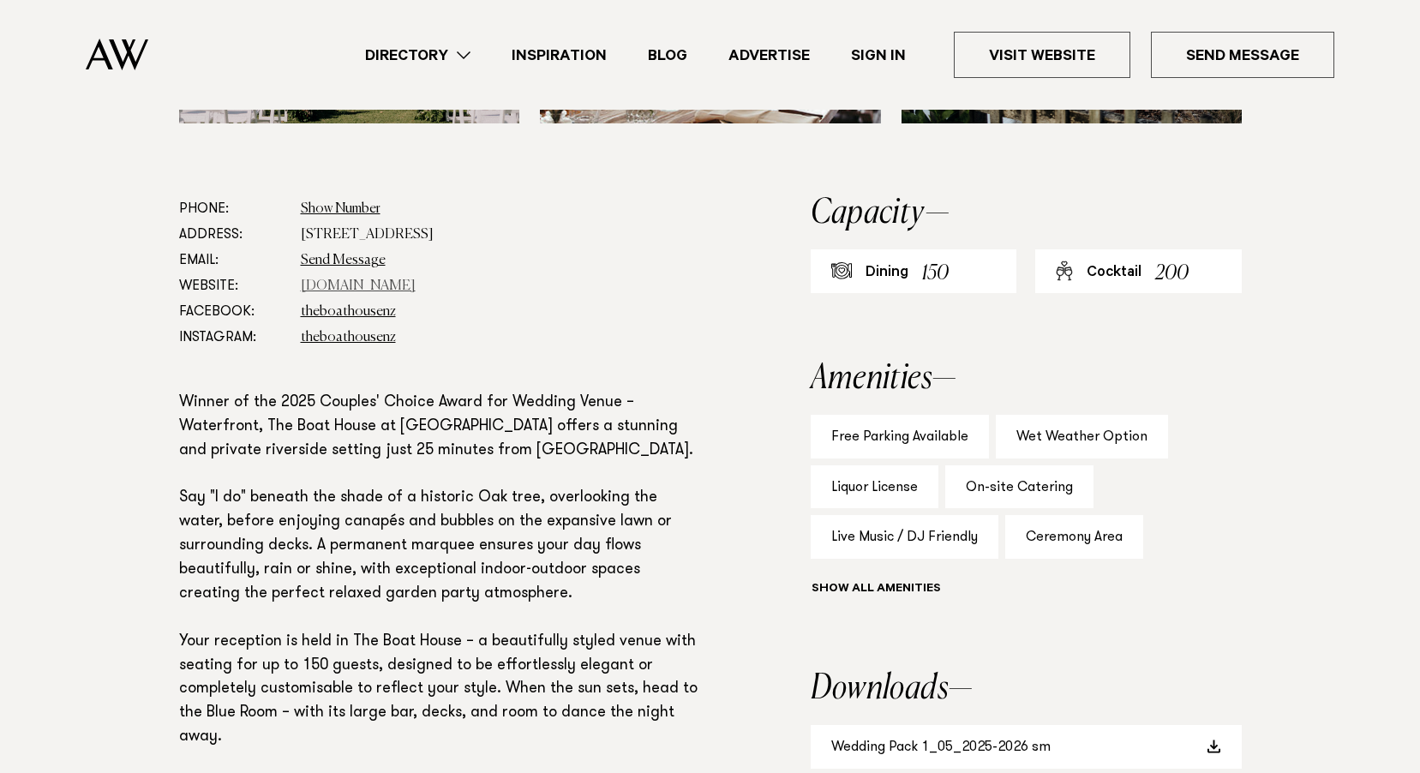
click at [342, 285] on link "[DOMAIN_NAME]" at bounding box center [358, 286] width 115 height 14
